Goal: Transaction & Acquisition: Book appointment/travel/reservation

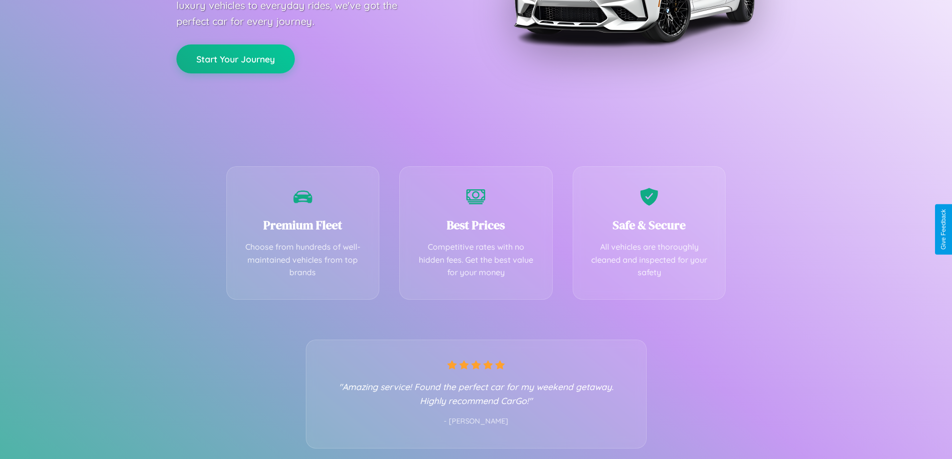
scroll to position [197, 0]
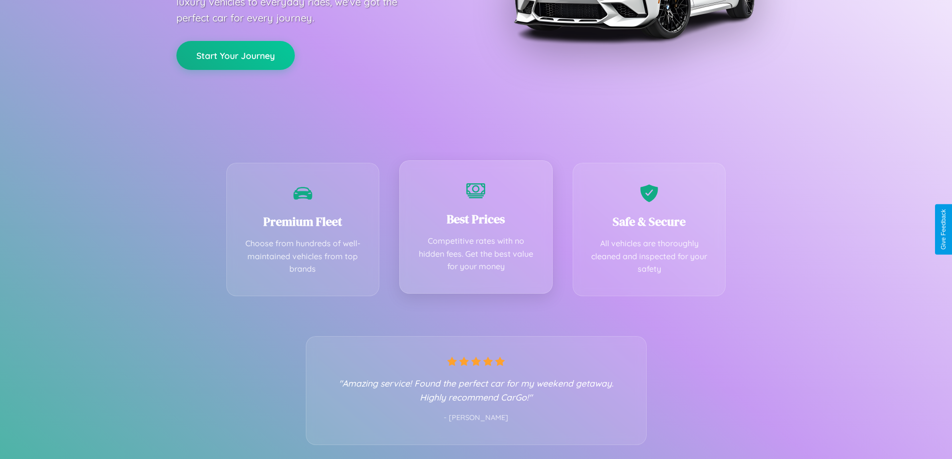
click at [476, 229] on div "Best Prices Competitive rates with no hidden fees. Get the best value for your …" at bounding box center [475, 226] width 153 height 133
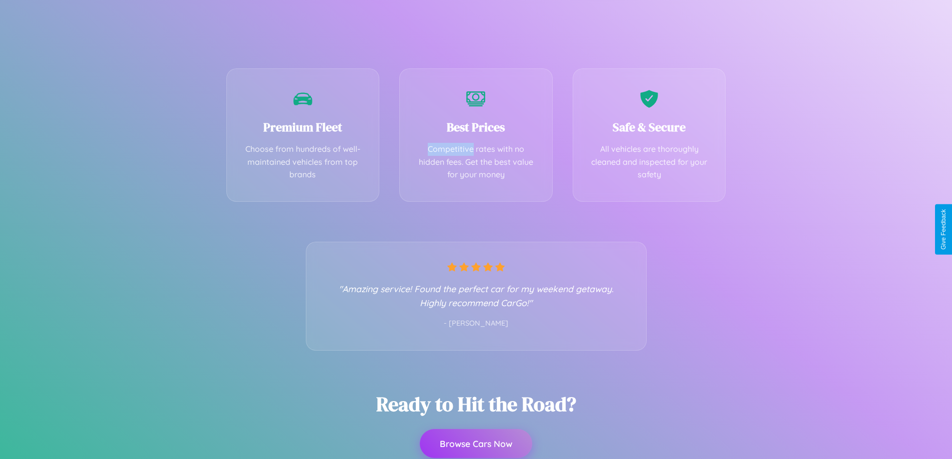
click at [476, 444] on button "Browse Cars Now" at bounding box center [476, 443] width 112 height 29
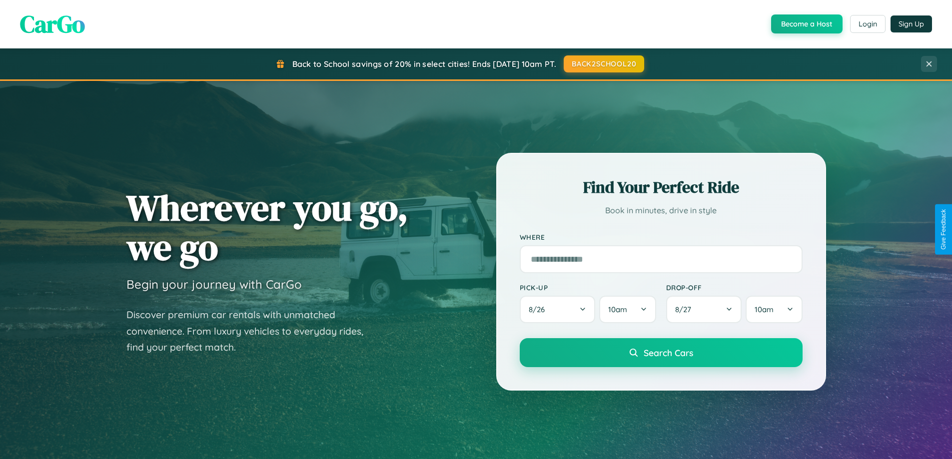
scroll to position [1924, 0]
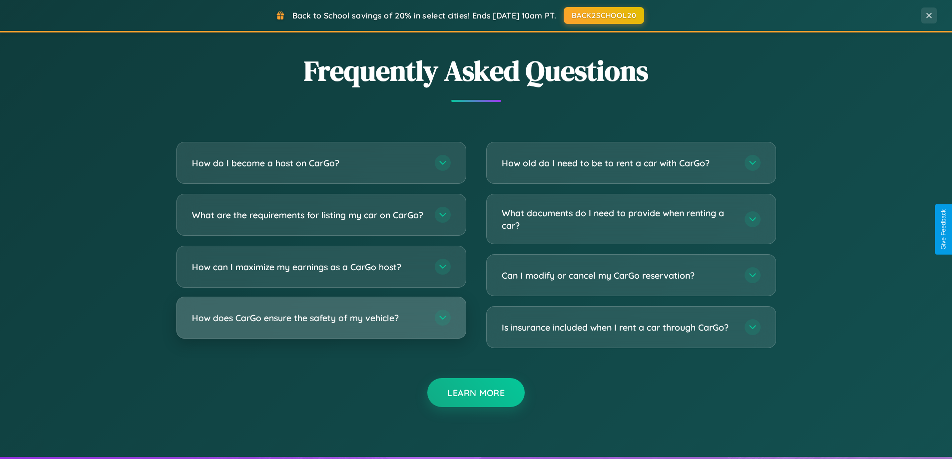
click at [321, 324] on h3 "How does CarGo ensure the safety of my vehicle?" at bounding box center [308, 318] width 233 height 12
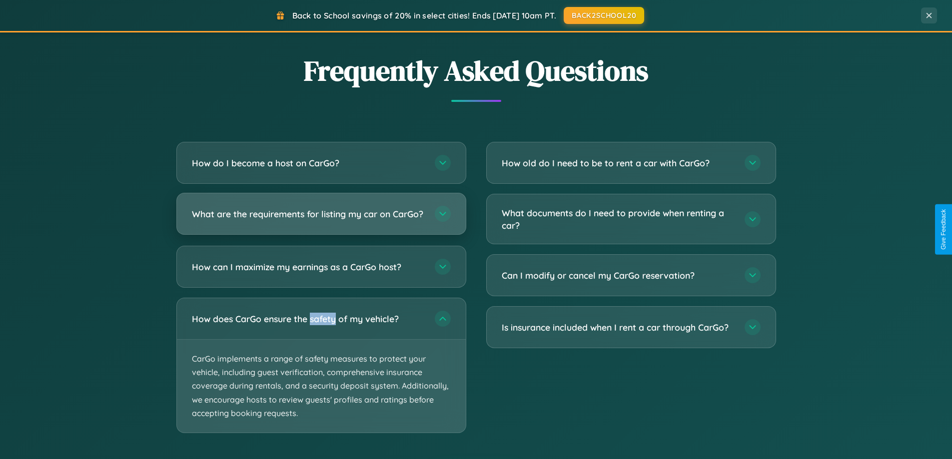
click at [321, 218] on h3 "What are the requirements for listing my car on CarGo?" at bounding box center [308, 214] width 233 height 12
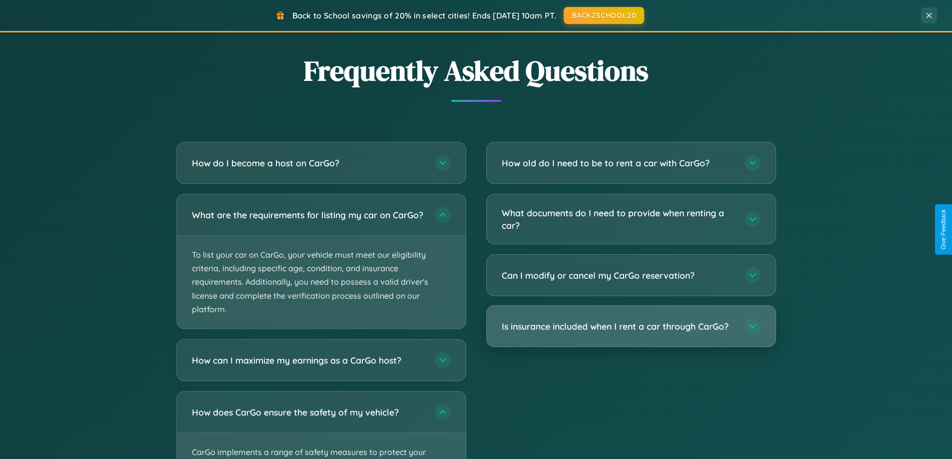
click at [631, 327] on h3 "Is insurance included when I rent a car through CarGo?" at bounding box center [618, 326] width 233 height 12
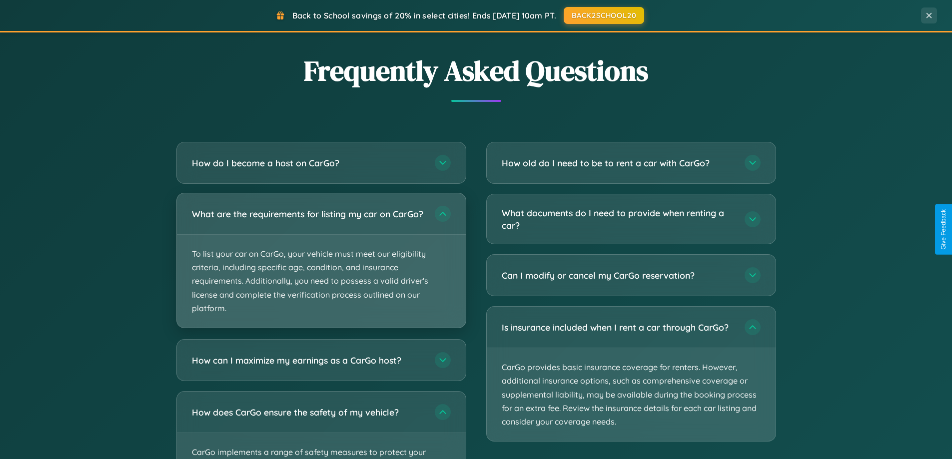
click at [321, 266] on p "To list your car on CarGo, your vehicle must meet our eligibility criteria, inc…" at bounding box center [321, 281] width 289 height 93
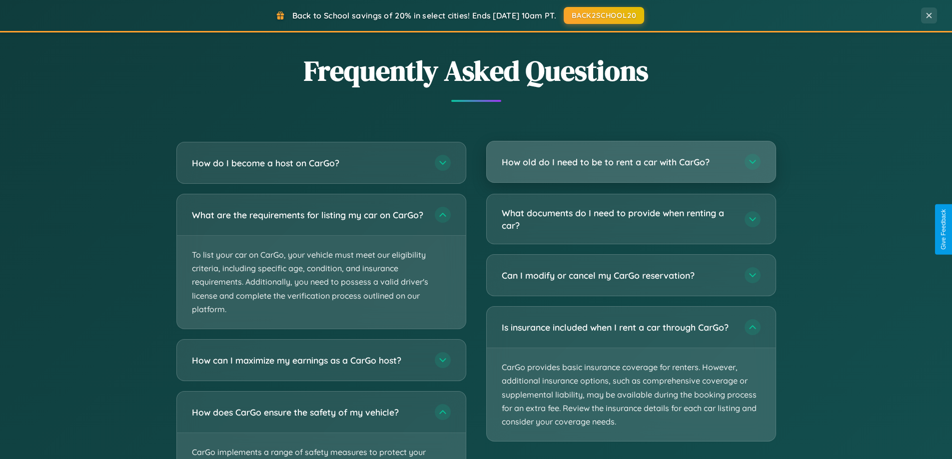
click at [631, 162] on h3 "How old do I need to be to rent a car with CarGo?" at bounding box center [618, 162] width 233 height 12
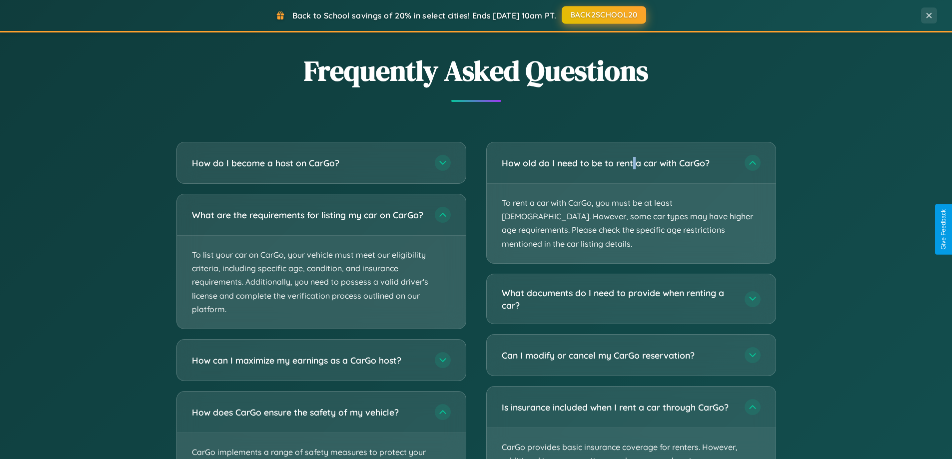
click at [603, 15] on button "BACK2SCHOOL20" at bounding box center [604, 15] width 84 height 18
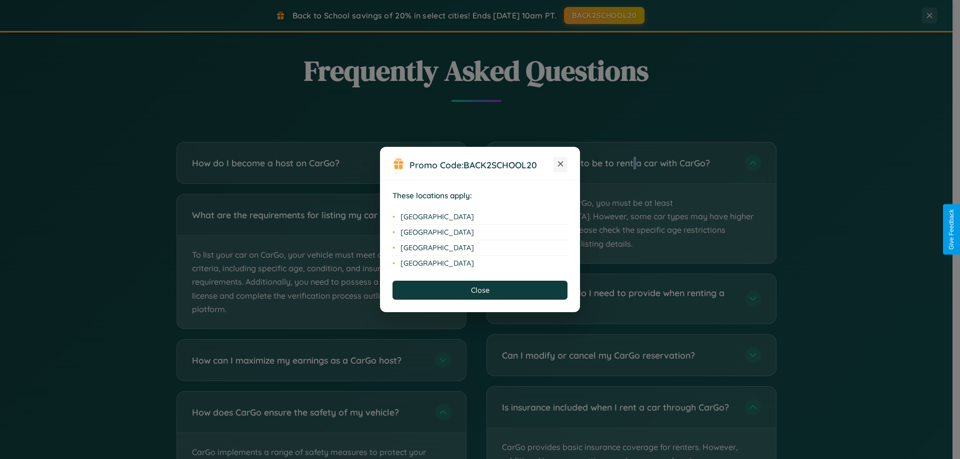
click at [560, 164] on icon at bounding box center [560, 163] width 5 height 5
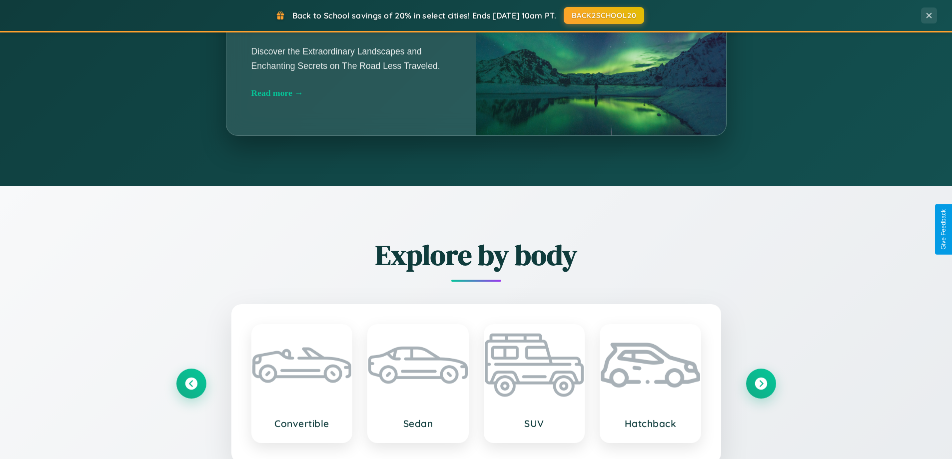
scroll to position [688, 0]
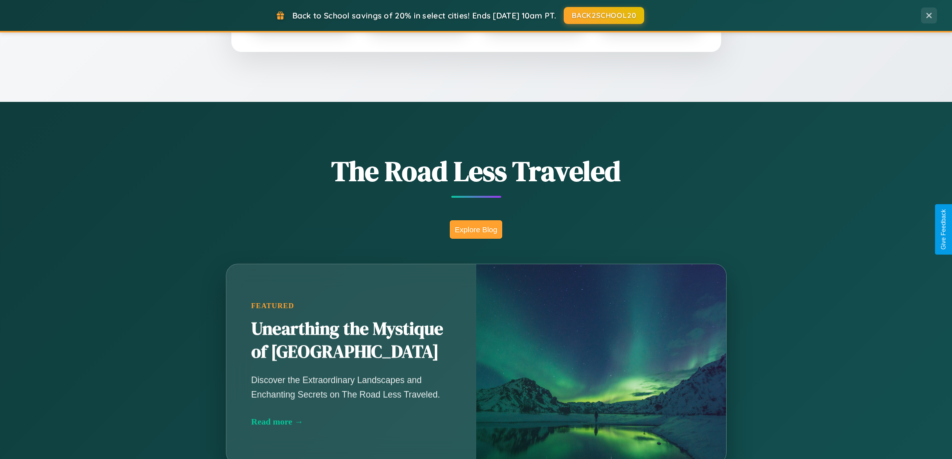
click at [476, 229] on button "Explore Blog" at bounding box center [476, 229] width 52 height 18
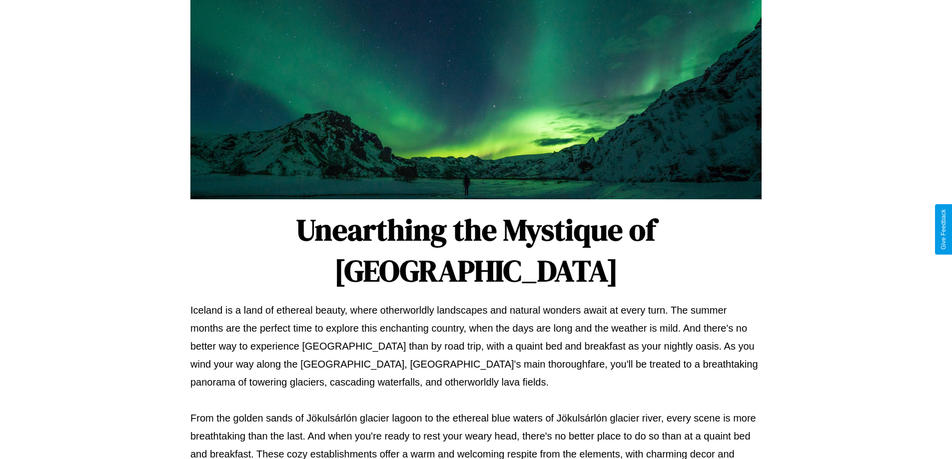
scroll to position [323, 0]
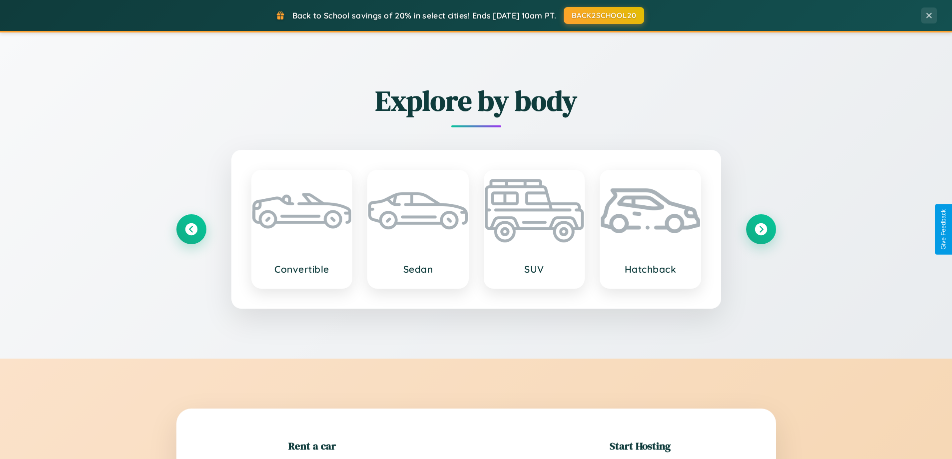
scroll to position [216, 0]
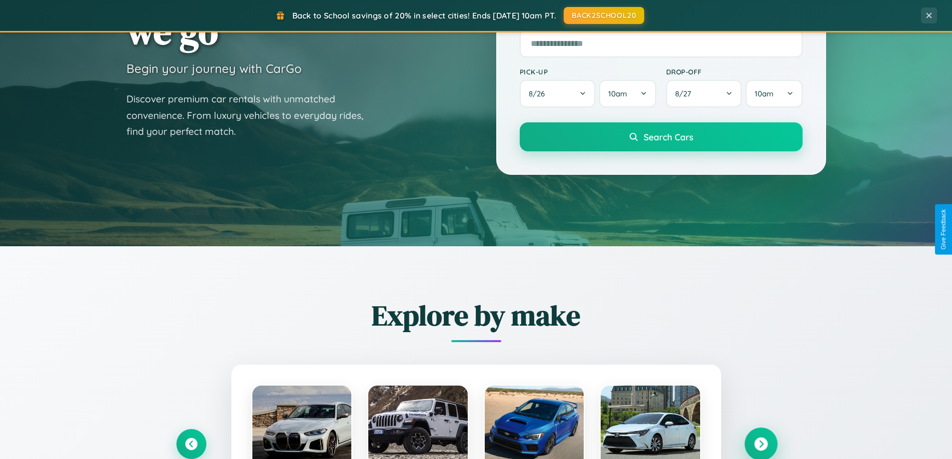
click at [761, 444] on icon at bounding box center [760, 444] width 13 height 13
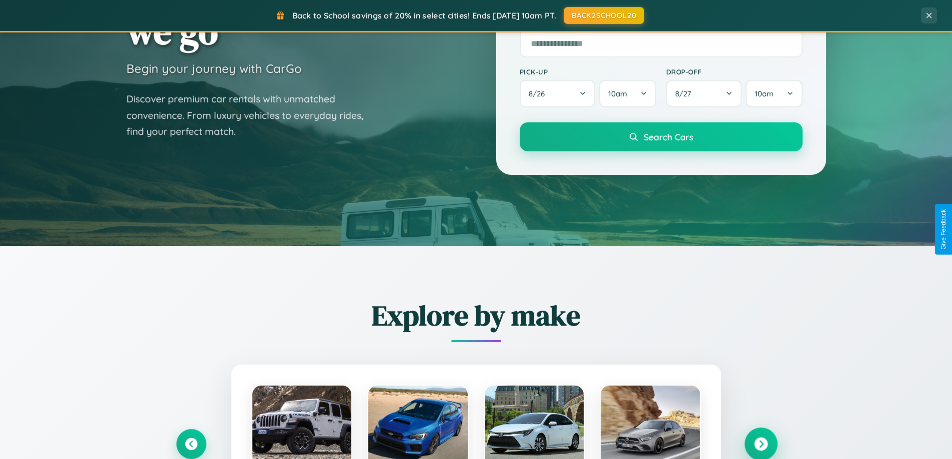
click at [761, 443] on icon at bounding box center [760, 444] width 13 height 13
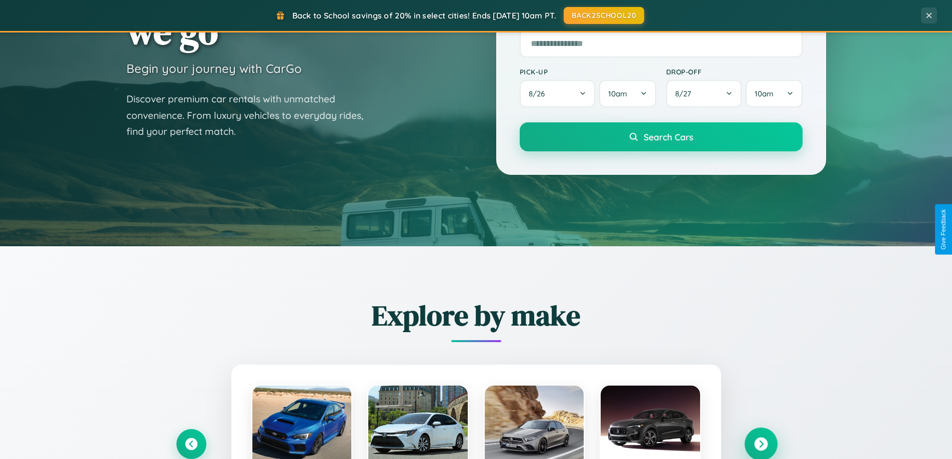
click at [761, 443] on icon at bounding box center [760, 444] width 13 height 13
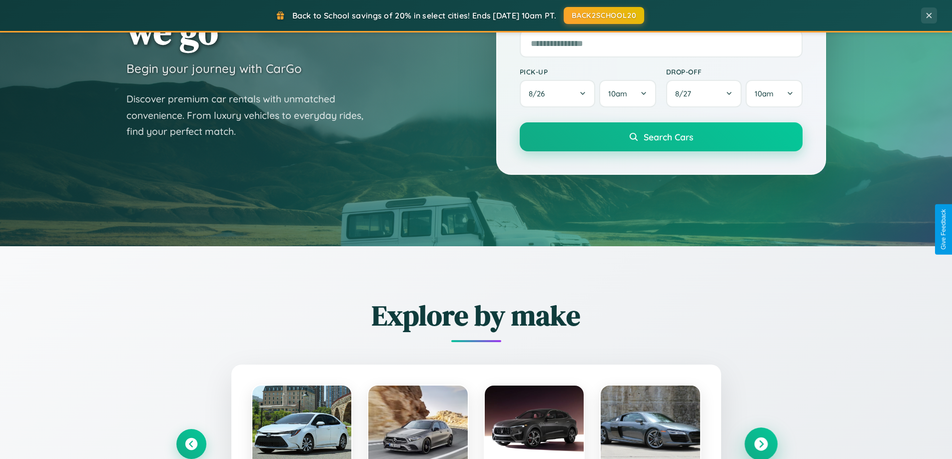
click at [761, 443] on icon at bounding box center [760, 444] width 13 height 13
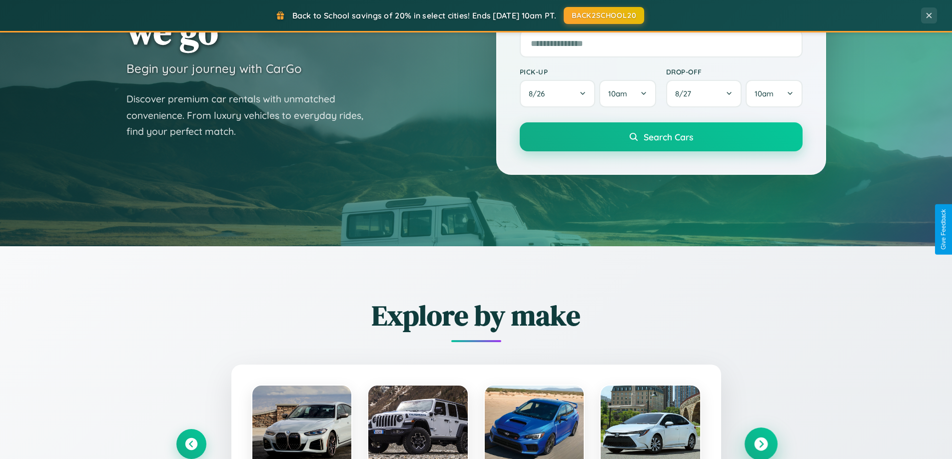
click at [761, 443] on icon at bounding box center [760, 444] width 13 height 13
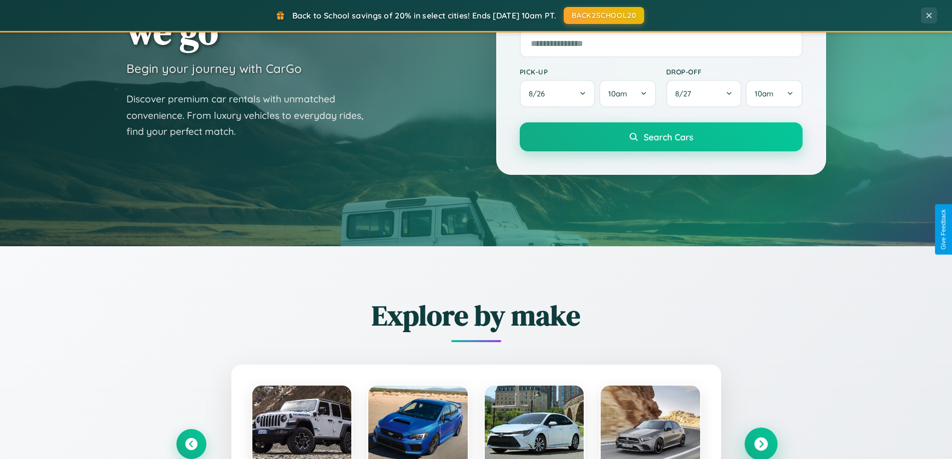
scroll to position [29, 0]
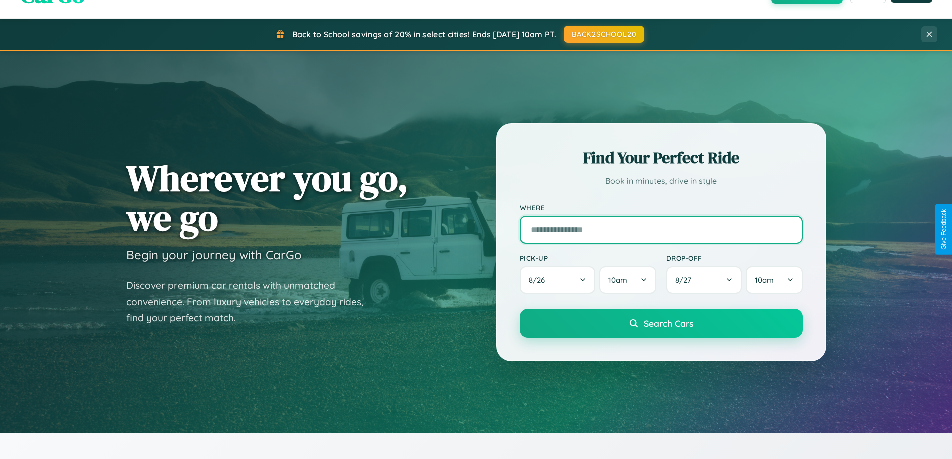
click at [661, 229] on input "text" at bounding box center [661, 230] width 283 height 28
type input "**********"
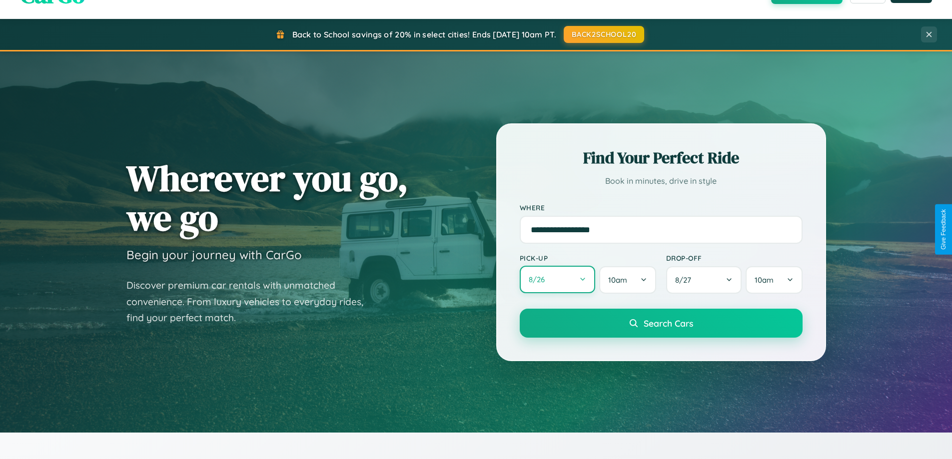
click at [557, 280] on button "8 / 26" at bounding box center [558, 279] width 76 height 27
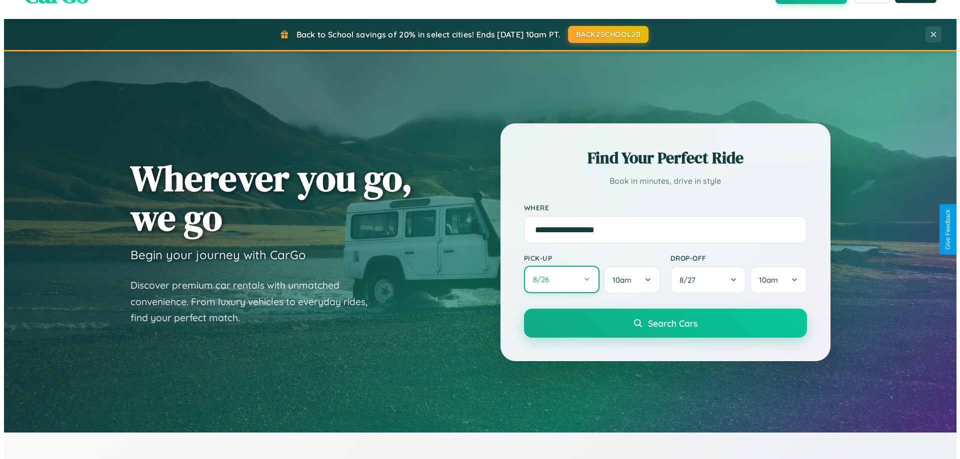
select select "*"
select select "****"
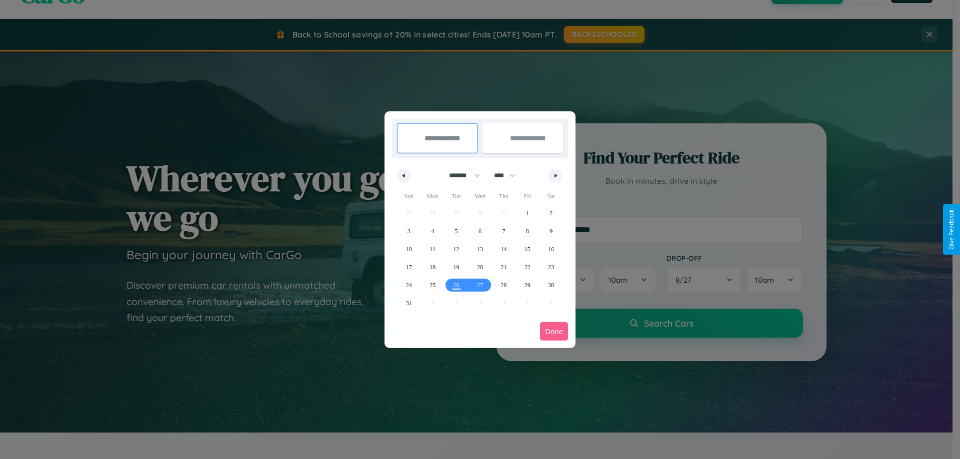
click at [460, 175] on select "******* ******** ***** ***** *** **** **** ****** ********* ******* ******** **…" at bounding box center [462, 175] width 42 height 16
select select "**"
click at [551, 231] on span "8" at bounding box center [550, 231] width 3 height 18
type input "**********"
click at [456, 249] on span "11" at bounding box center [456, 249] width 6 height 18
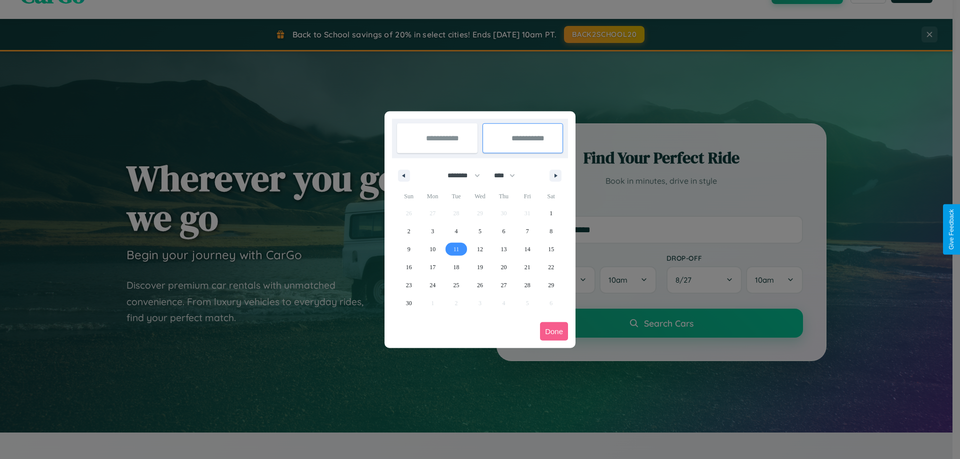
type input "**********"
click at [554, 331] on button "Done" at bounding box center [554, 331] width 28 height 18
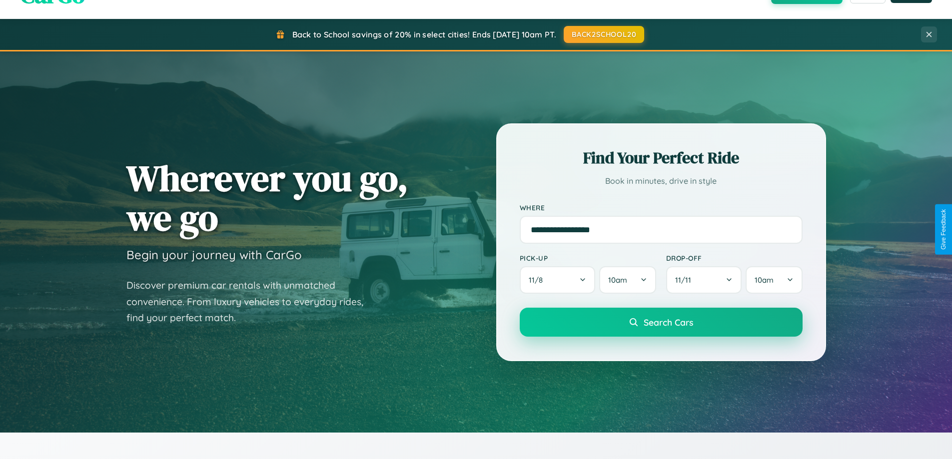
click at [661, 322] on span "Search Cars" at bounding box center [668, 322] width 49 height 11
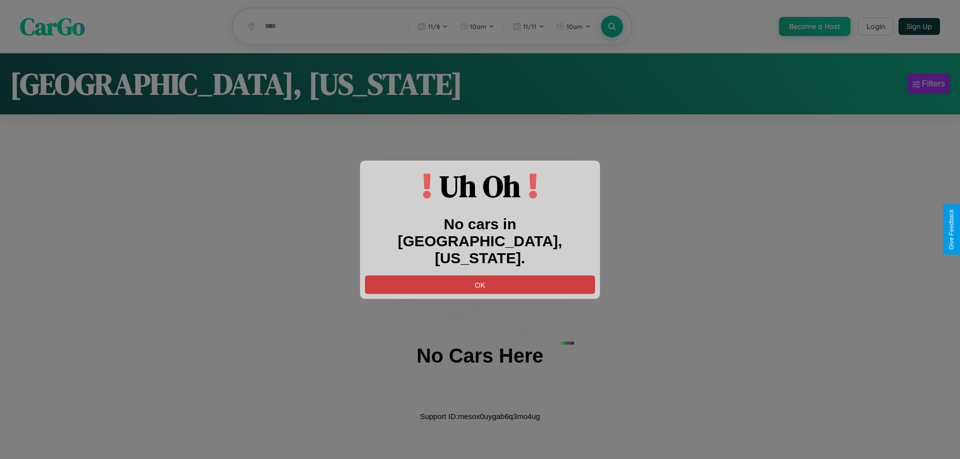
click at [480, 275] on button "OK" at bounding box center [480, 284] width 230 height 18
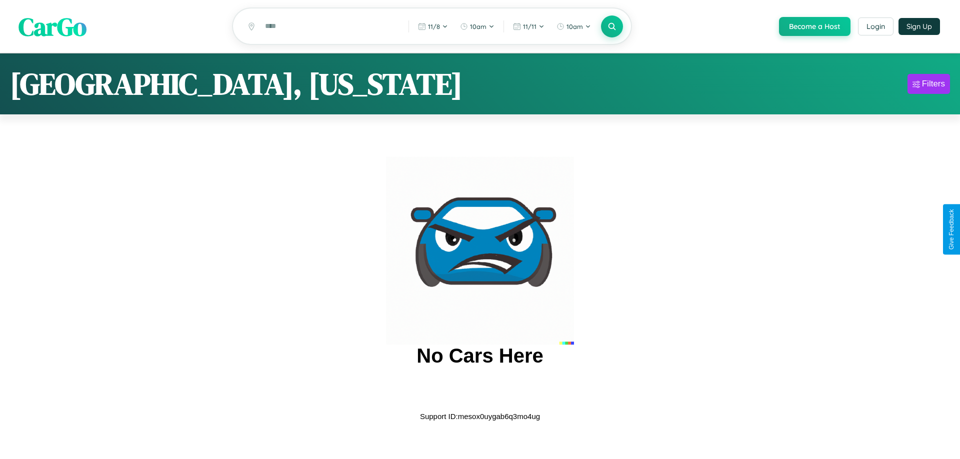
click at [52, 26] on span "CarGo" at bounding box center [52, 26] width 68 height 34
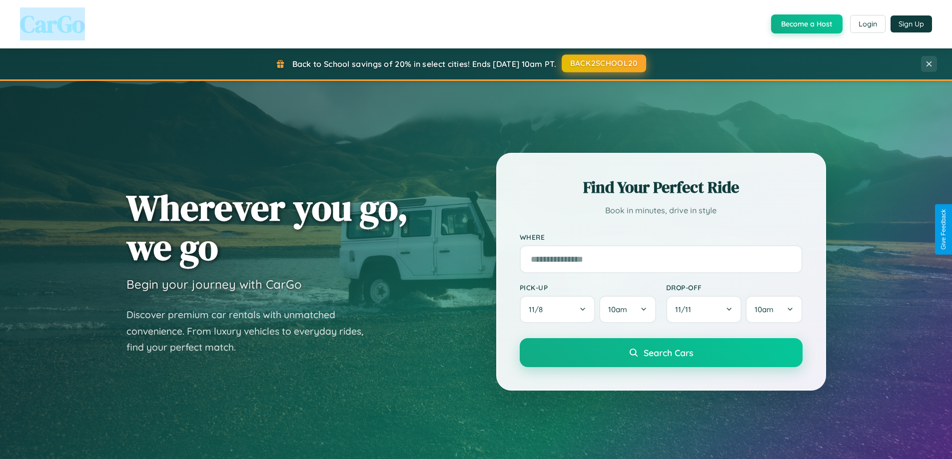
click at [603, 63] on button "BACK2SCHOOL20" at bounding box center [604, 63] width 84 height 18
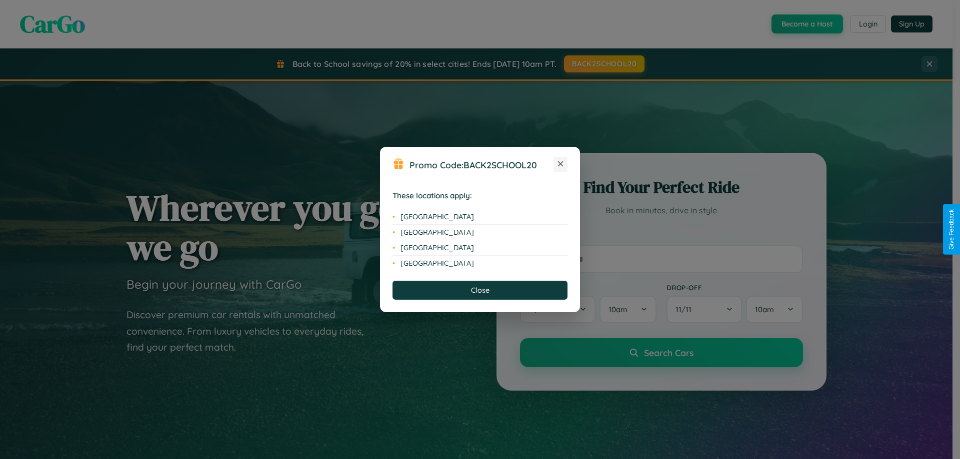
click at [560, 164] on icon at bounding box center [560, 163] width 5 height 5
